Goal: Task Accomplishment & Management: Complete application form

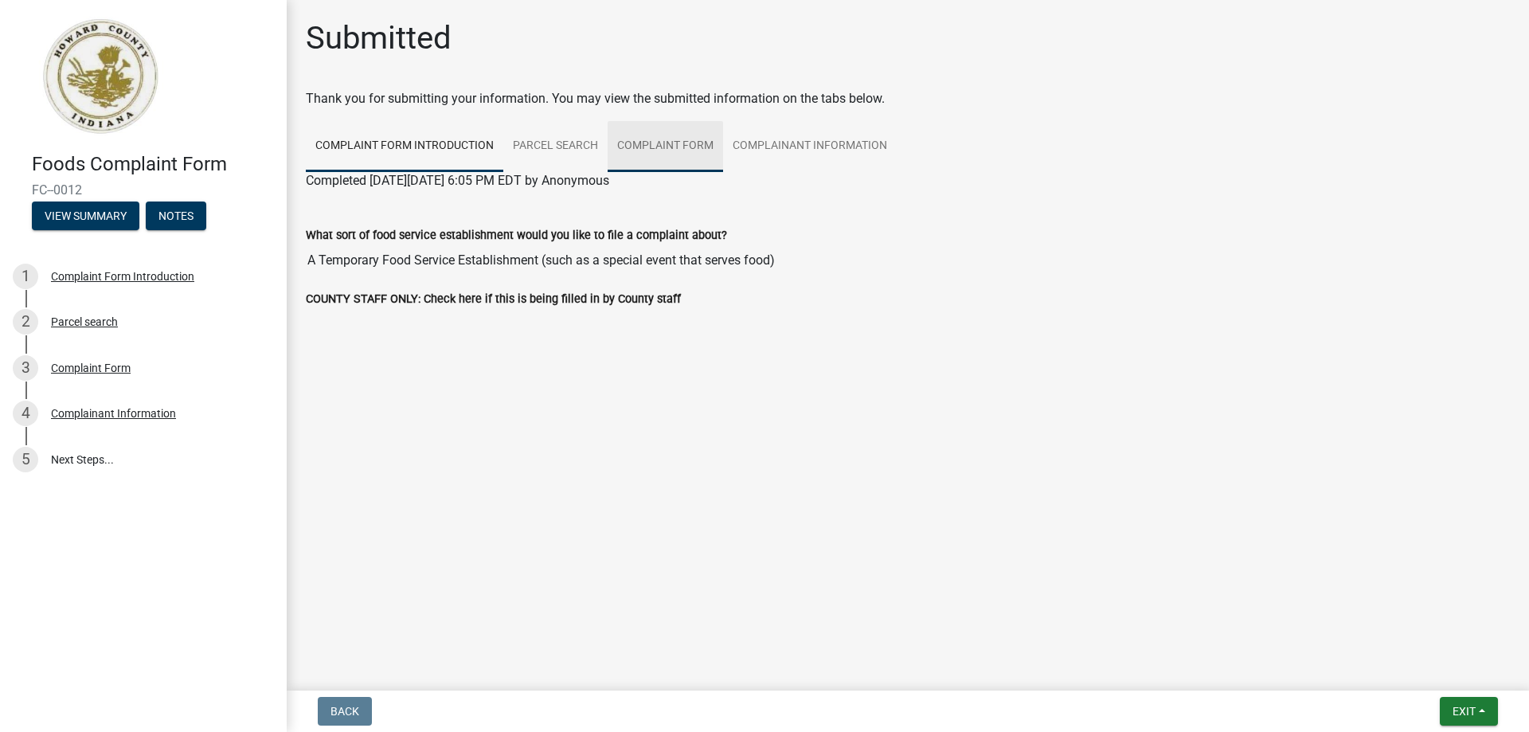
click at [661, 145] on link "Complaint Form" at bounding box center [664, 146] width 115 height 51
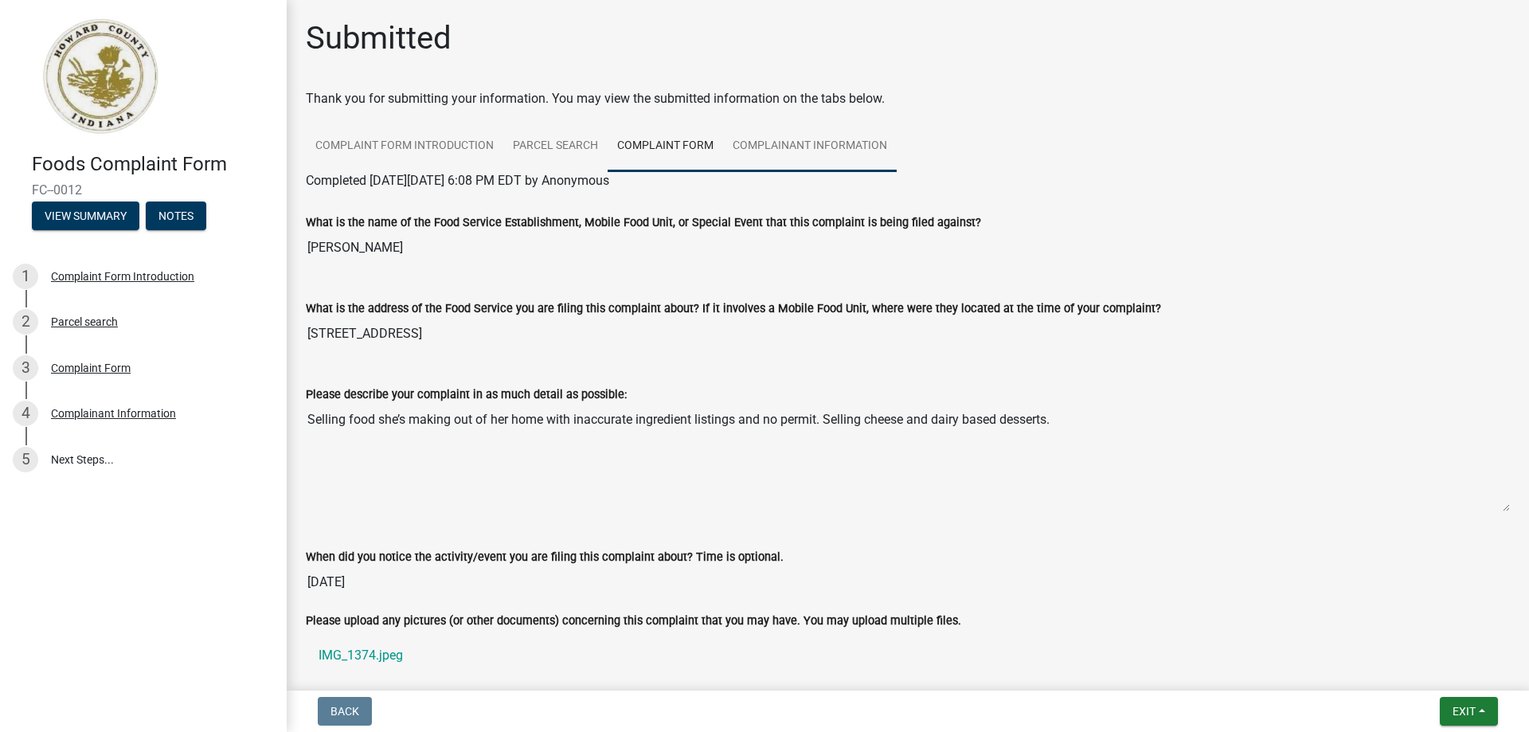
click at [796, 143] on link "Complainant Information" at bounding box center [810, 146] width 174 height 51
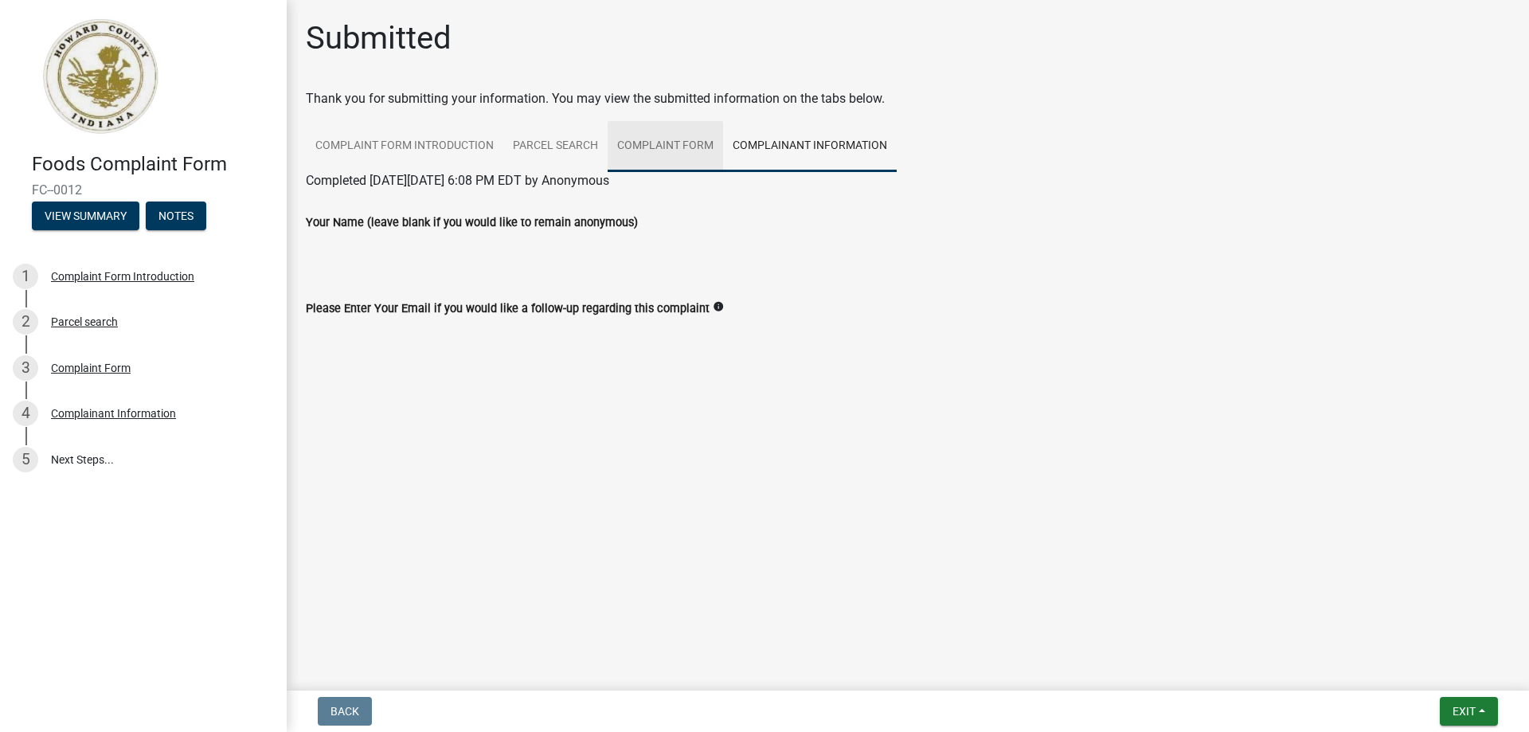
click at [650, 140] on link "Complaint Form" at bounding box center [664, 146] width 115 height 51
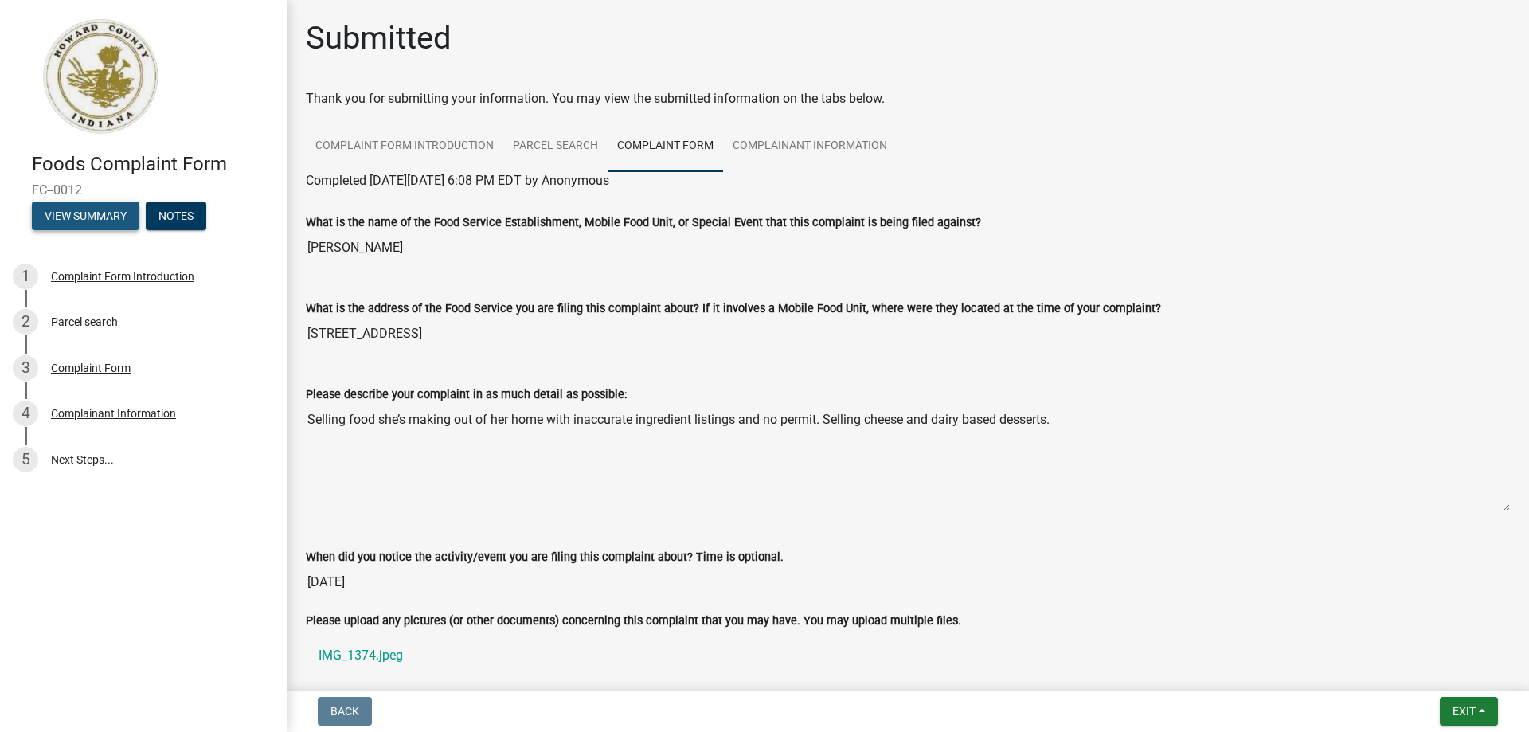
click at [100, 213] on button "View Summary" at bounding box center [85, 215] width 107 height 29
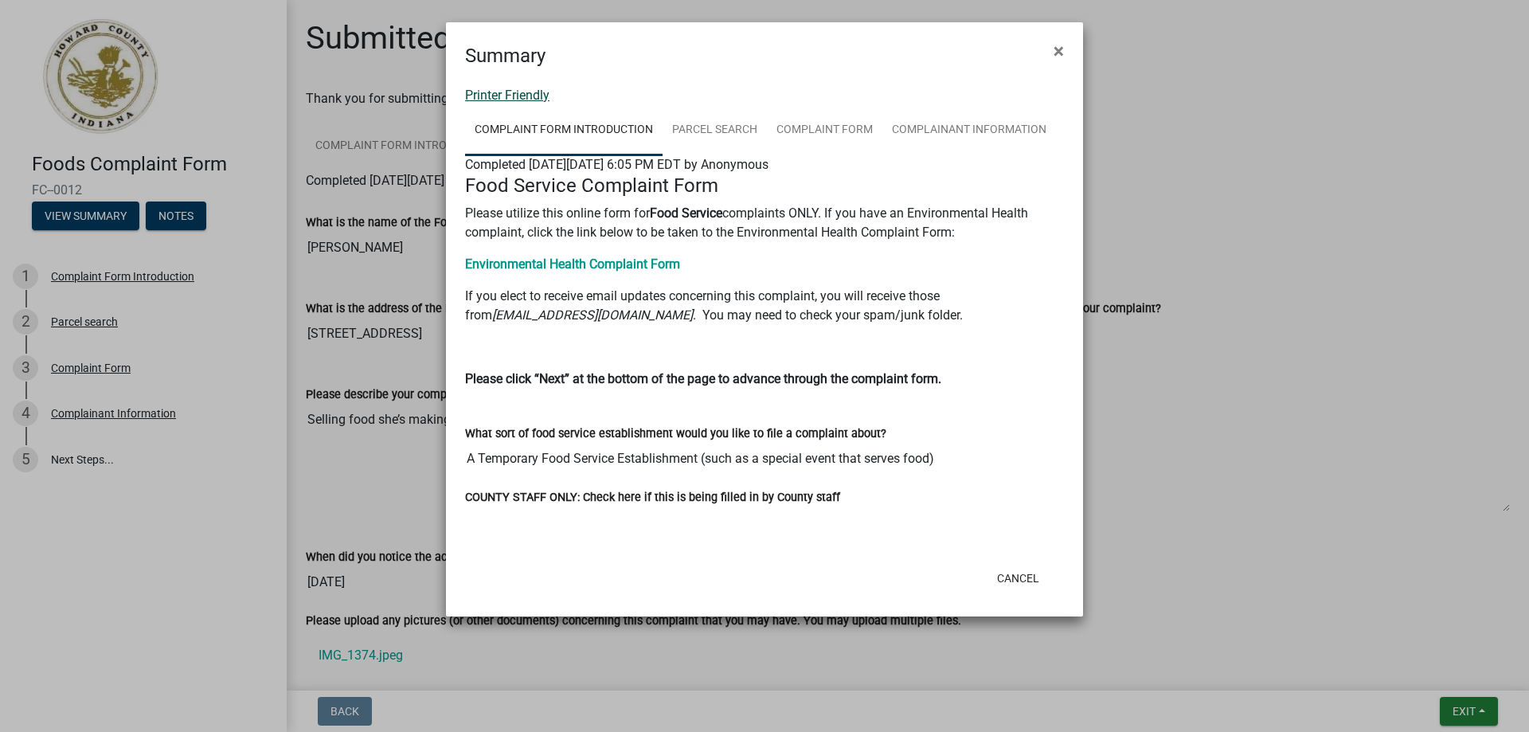
click at [499, 95] on link "Printer Friendly" at bounding box center [507, 95] width 84 height 15
click at [1056, 47] on span "×" at bounding box center [1058, 51] width 10 height 22
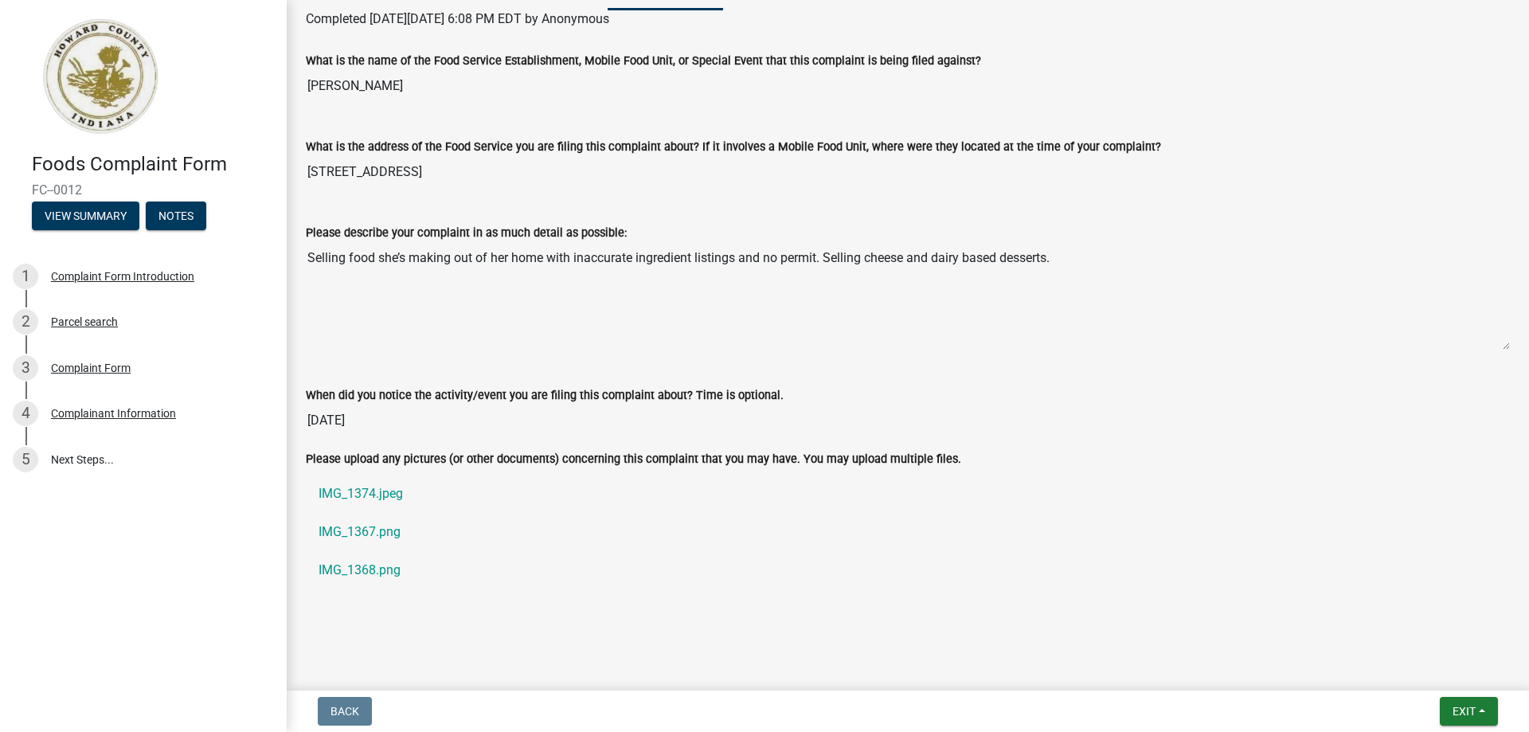
scroll to position [167, 0]
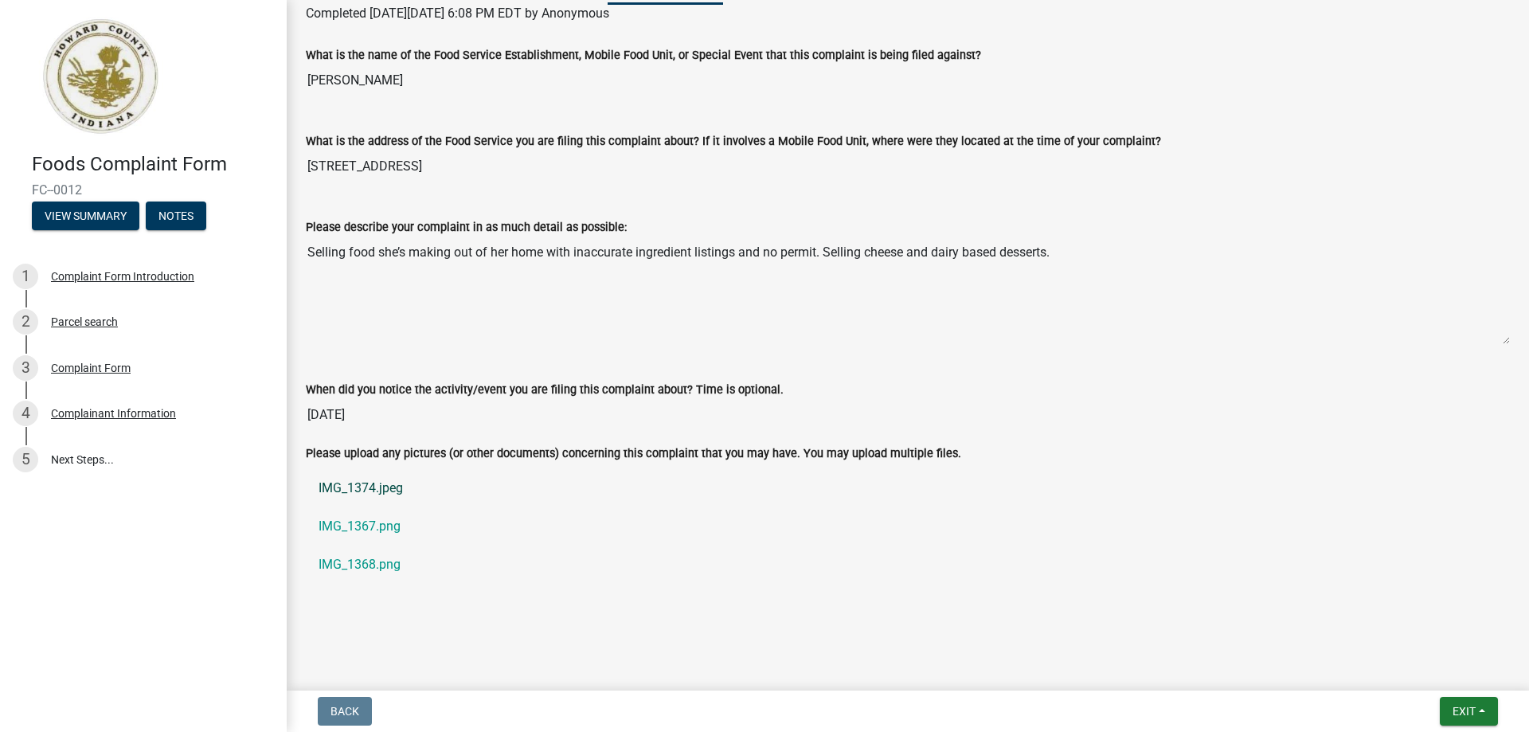
click at [353, 490] on link "IMG_1374.jpeg" at bounding box center [908, 488] width 1204 height 38
click at [377, 489] on link "IMG_1374.jpeg" at bounding box center [908, 488] width 1204 height 38
drag, startPoint x: 341, startPoint y: 487, endPoint x: 318, endPoint y: 533, distance: 50.9
click at [318, 533] on link "IMG_1367.png" at bounding box center [908, 526] width 1204 height 38
click at [381, 567] on link "IMG_1368.png" at bounding box center [908, 564] width 1204 height 38
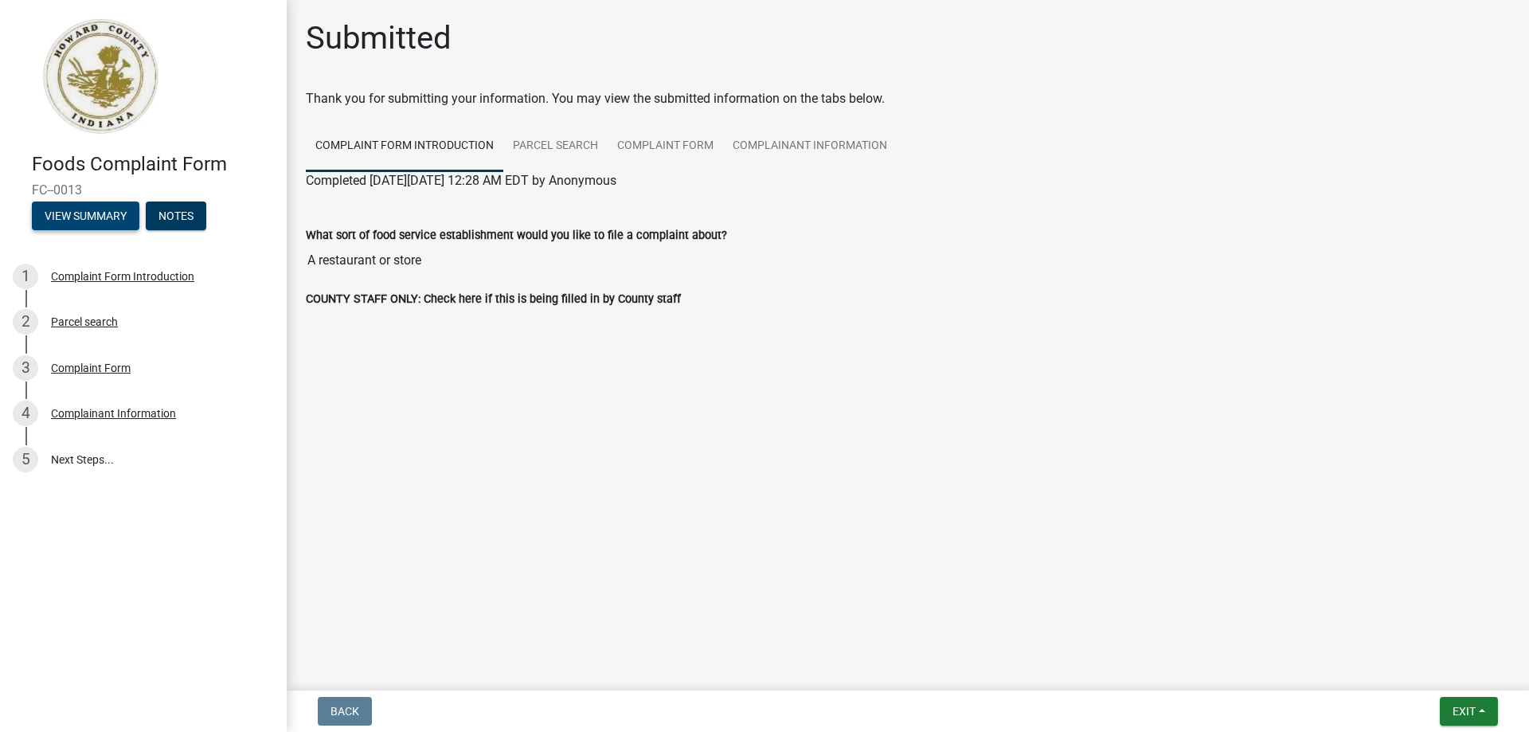
click at [97, 206] on button "View Summary" at bounding box center [85, 215] width 107 height 29
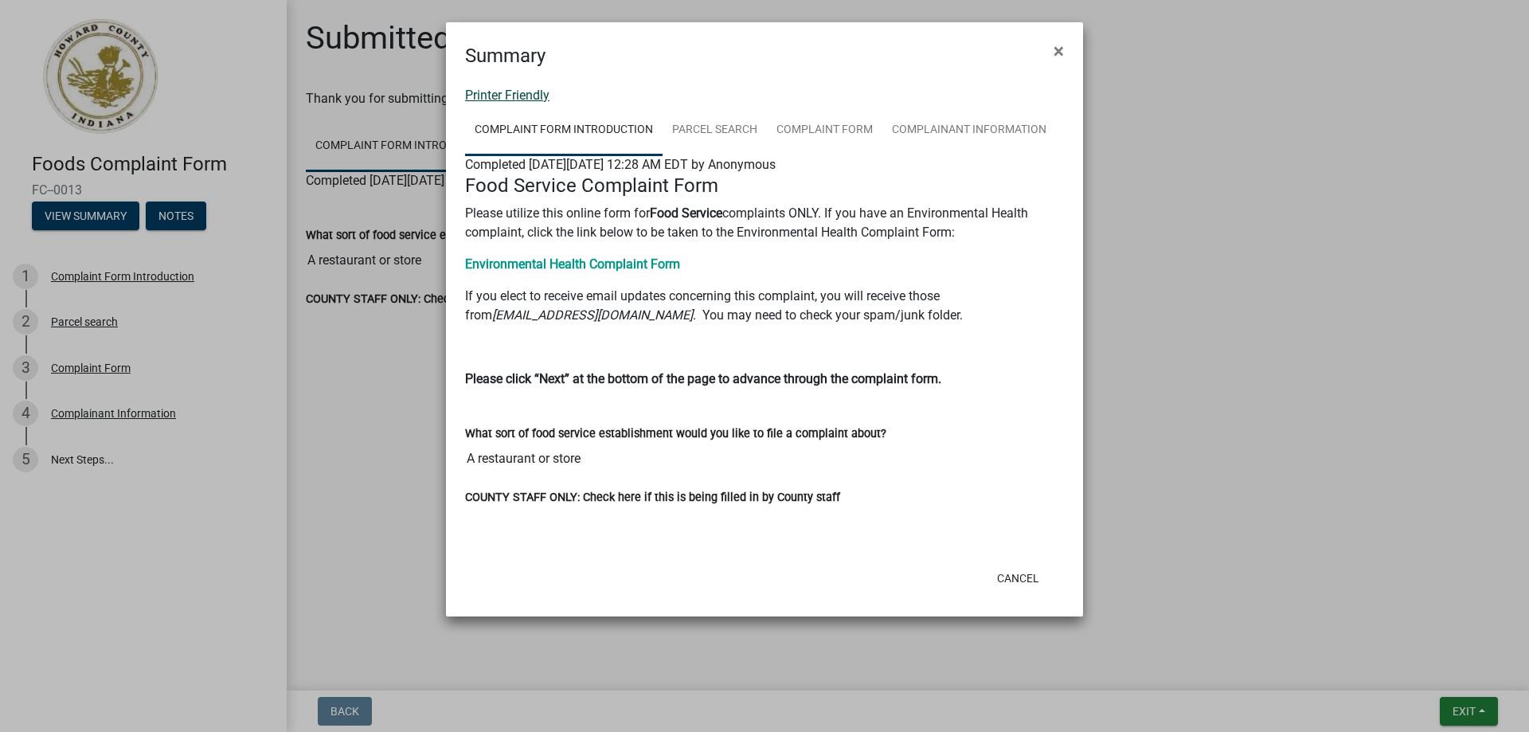
click at [514, 96] on link "Printer Friendly" at bounding box center [507, 95] width 84 height 15
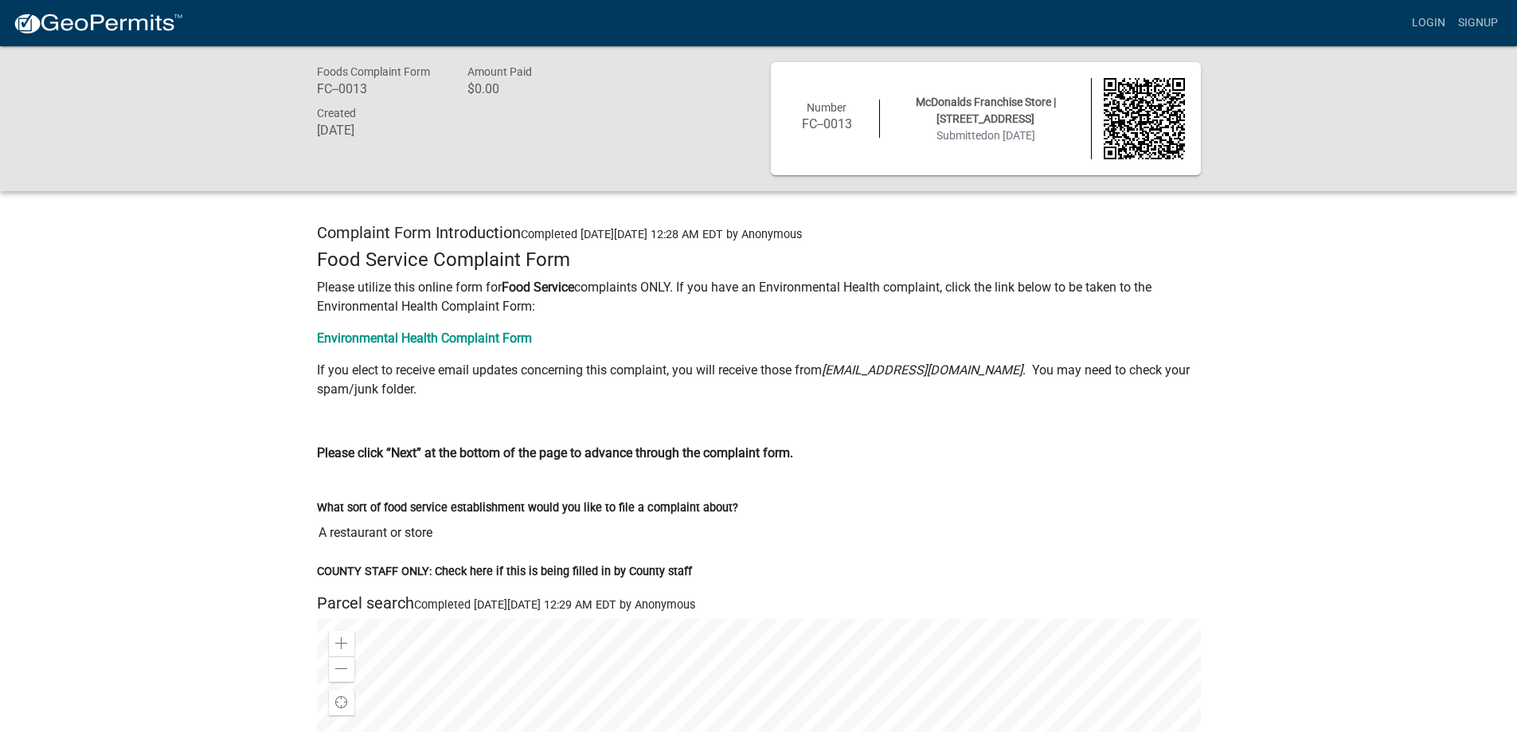
scroll to position [80, 0]
